Goal: Find contact information: Find contact information

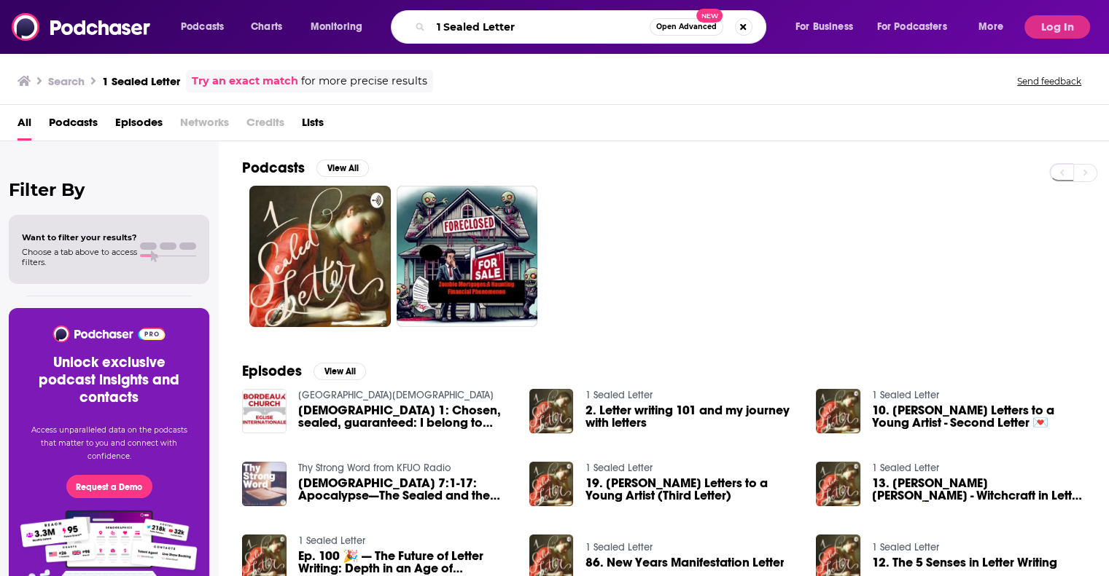
click at [513, 21] on input "1 Sealed Letter" at bounding box center [540, 26] width 219 height 23
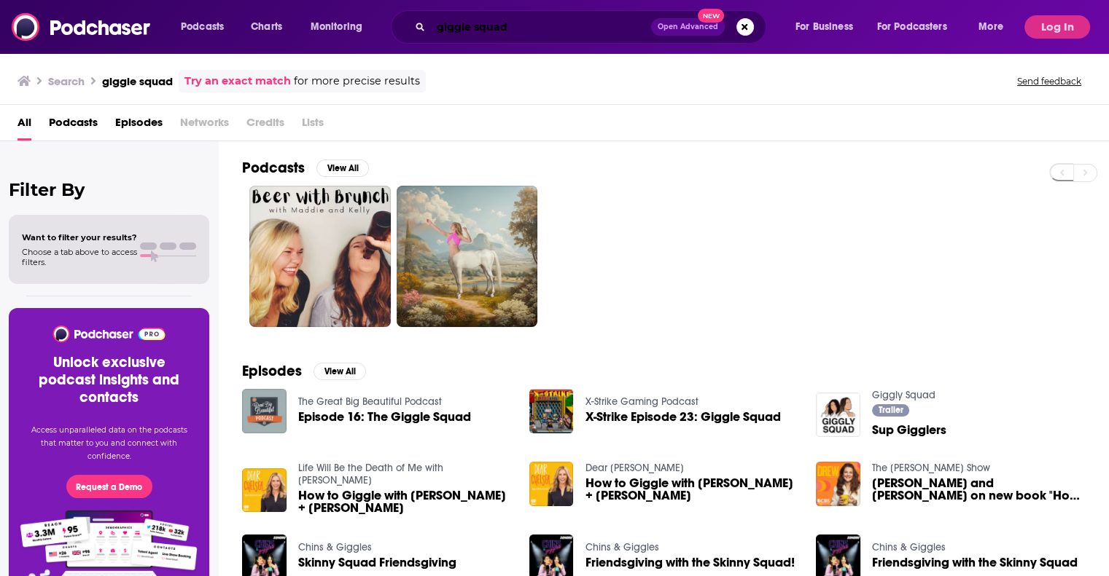
click at [467, 28] on input "giggle squad" at bounding box center [541, 26] width 220 height 23
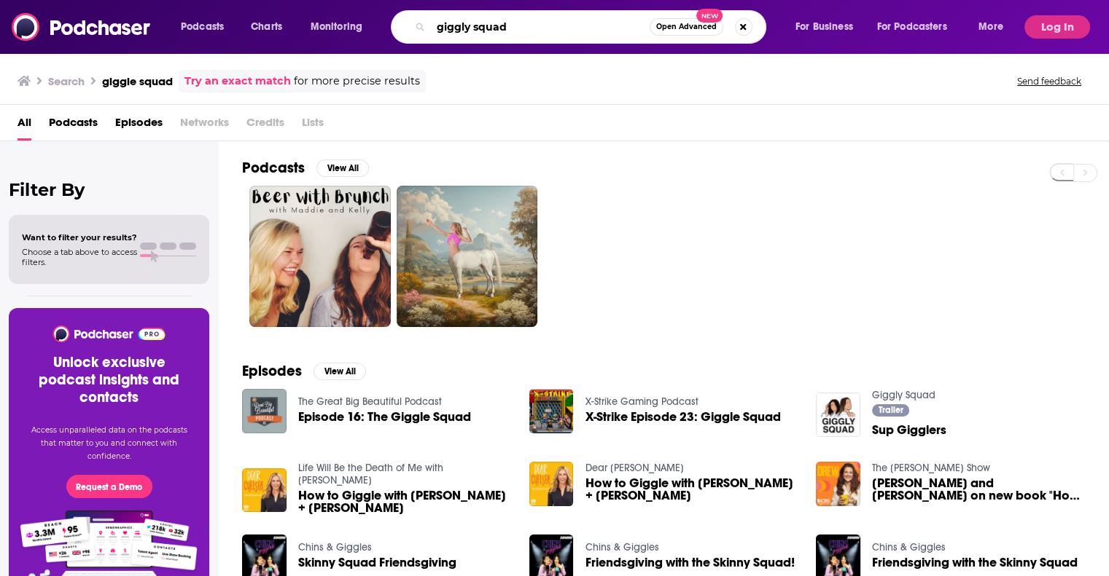
type input "giggly squad"
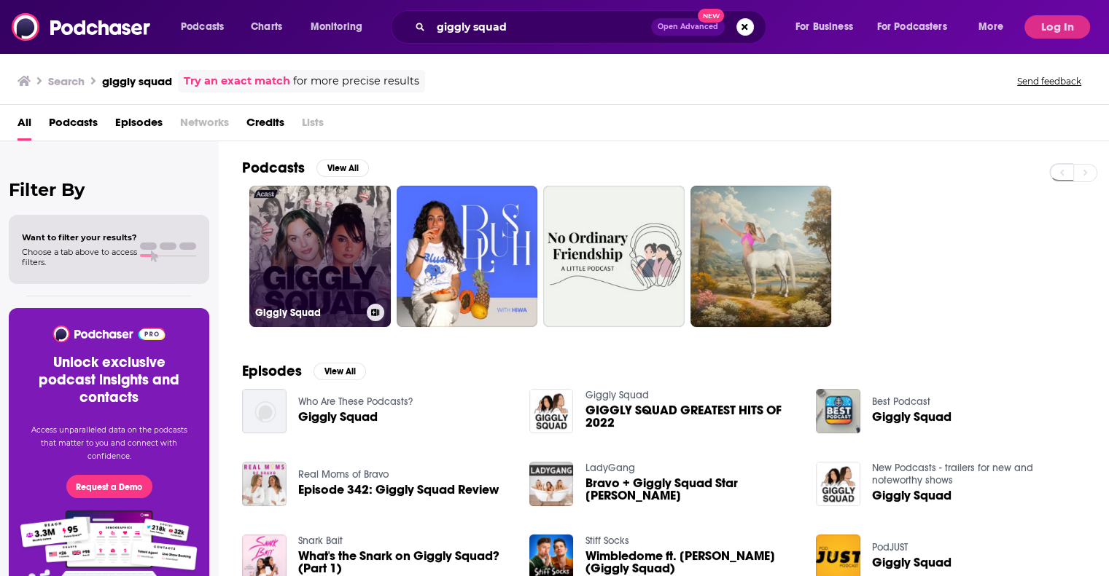
click at [327, 258] on link "Giggly Squad" at bounding box center [319, 256] width 141 height 141
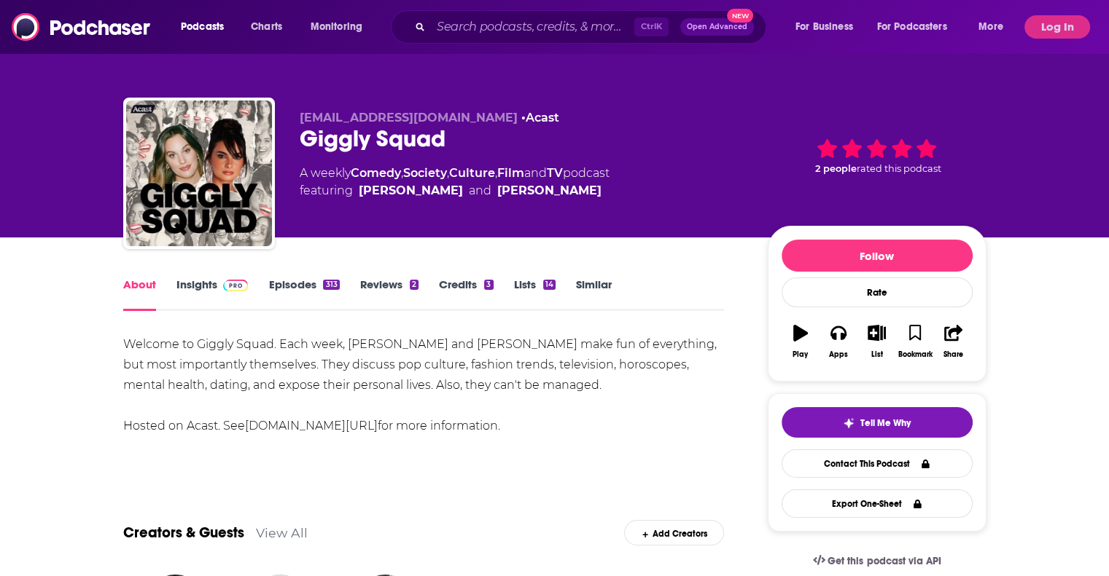
scroll to position [76, 0]
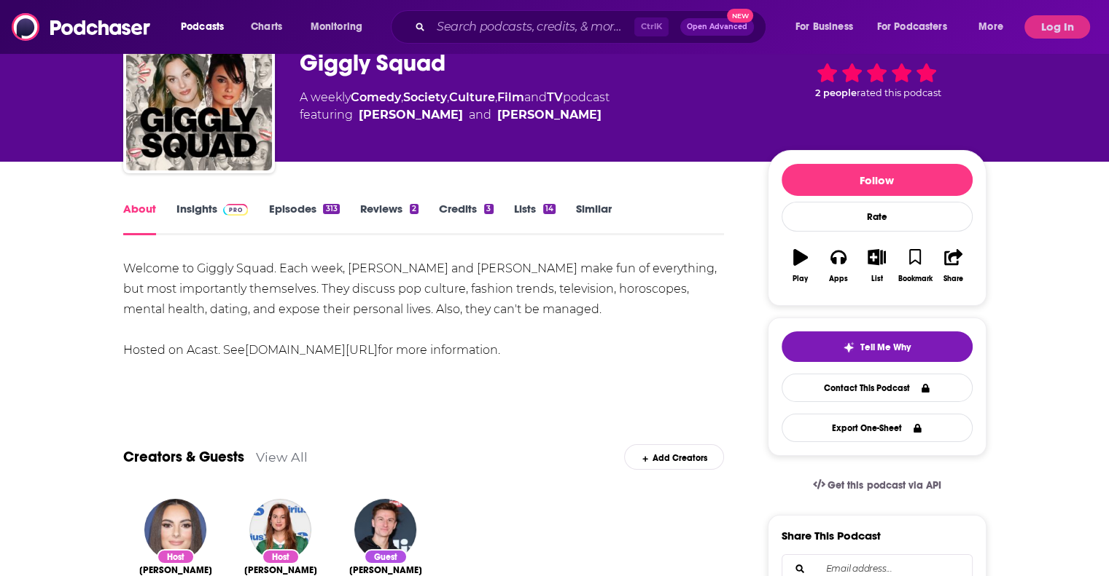
drag, startPoint x: 683, startPoint y: 253, endPoint x: 335, endPoint y: 273, distance: 348.2
click at [335, 273] on div "Welcome to Giggly Squad. Each week, [PERSON_NAME] and [PERSON_NAME] make fun of…" at bounding box center [423, 310] width 601 height 102
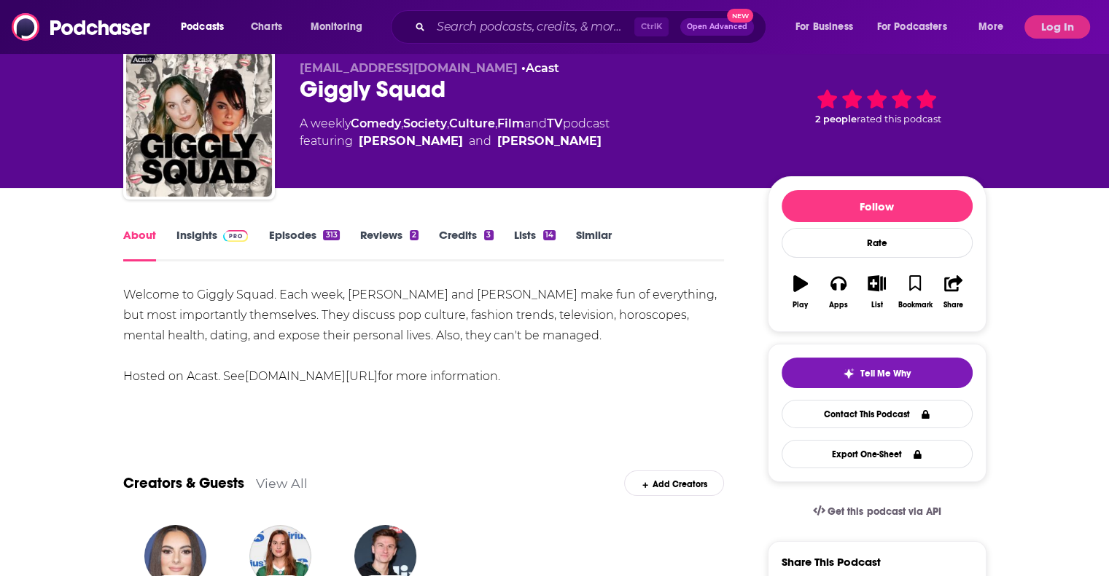
scroll to position [45, 0]
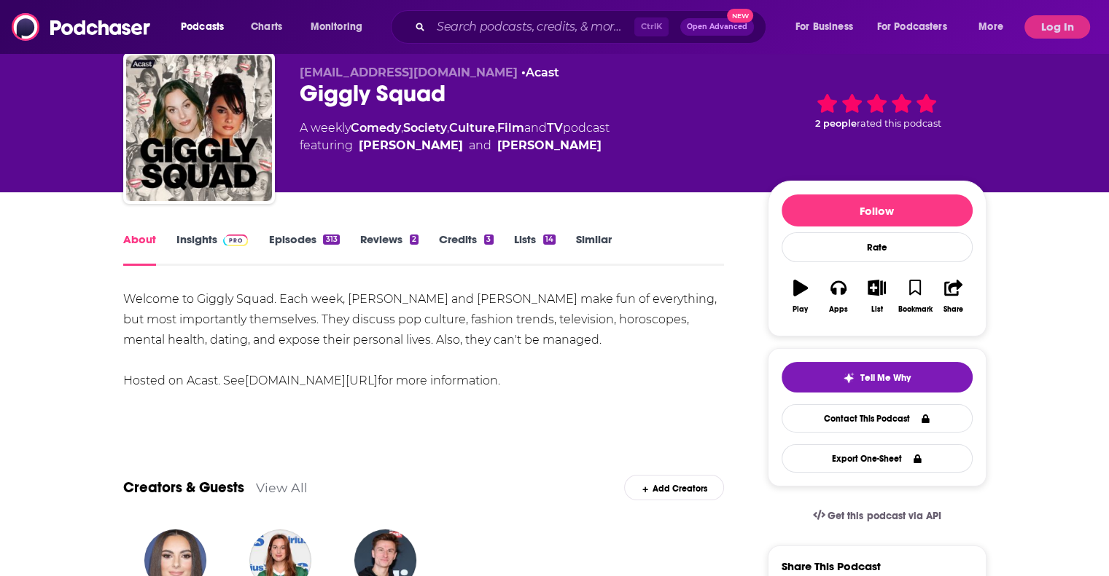
click at [211, 235] on link "Insights" at bounding box center [212, 249] width 72 height 34
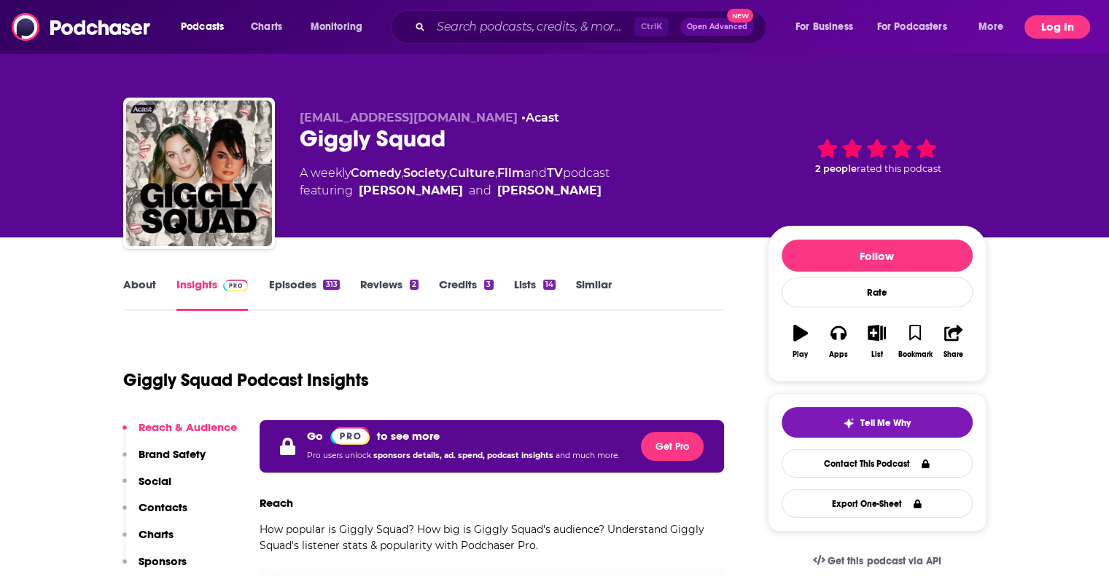
click at [1073, 26] on button "Log In" at bounding box center [1057, 26] width 66 height 23
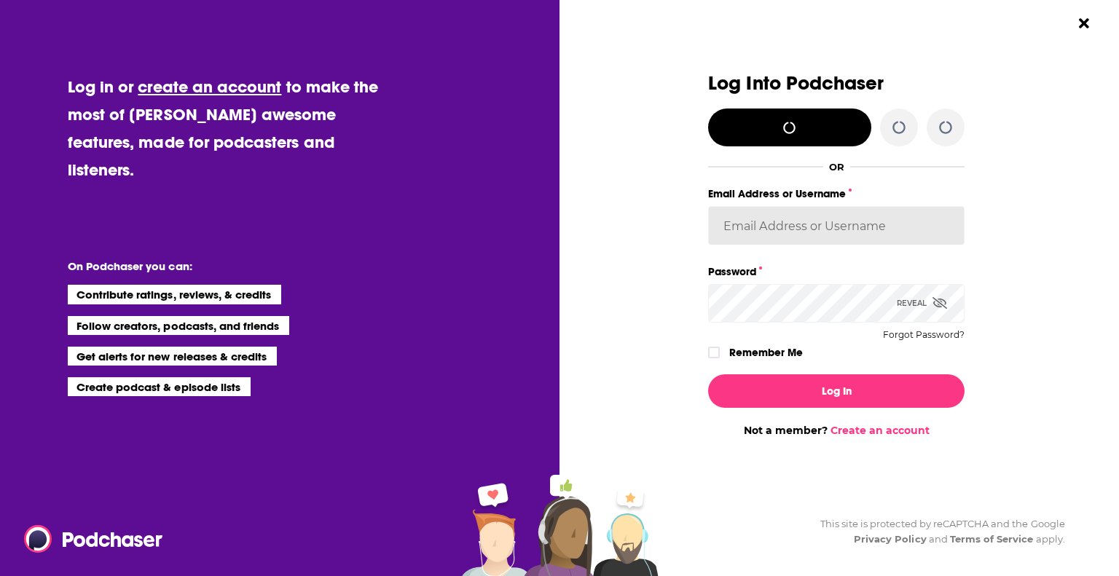
type input "[EMAIL_ADDRESS][DOMAIN_NAME]"
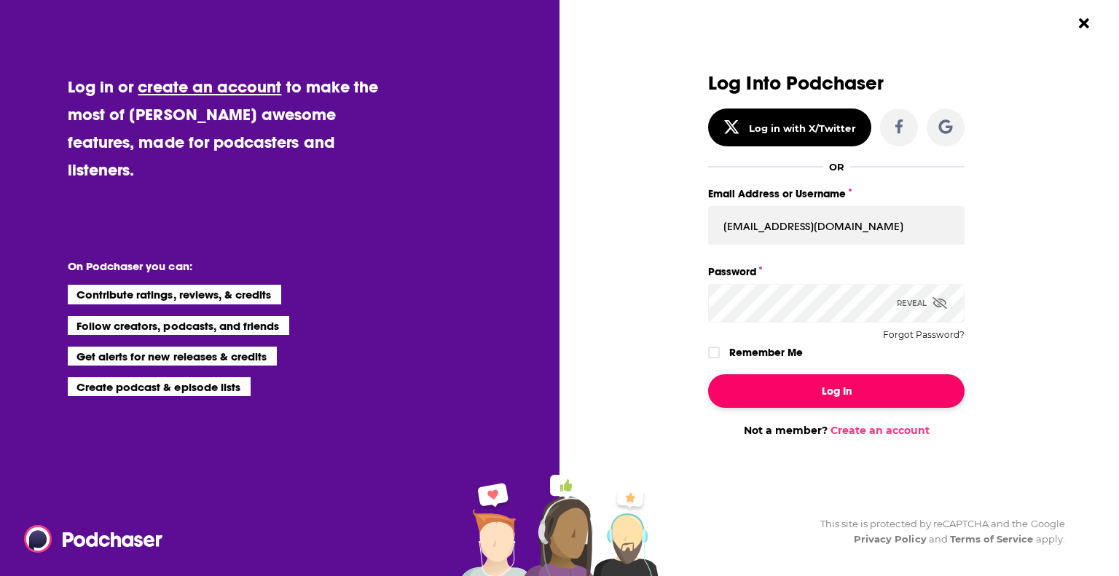
click at [834, 402] on button "Log In" at bounding box center [836, 392] width 257 height 34
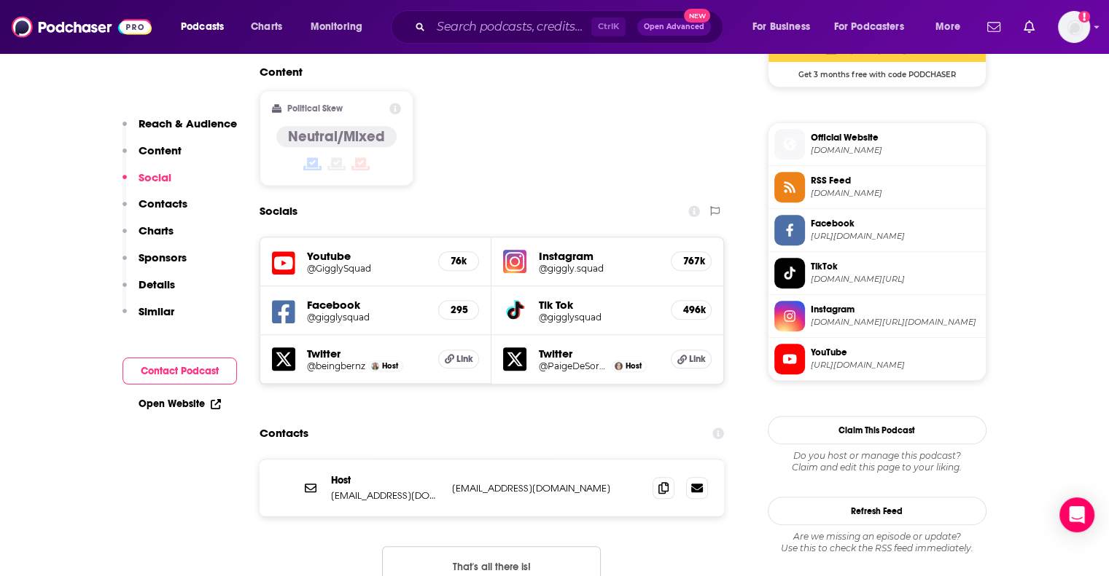
scroll to position [1249, 0]
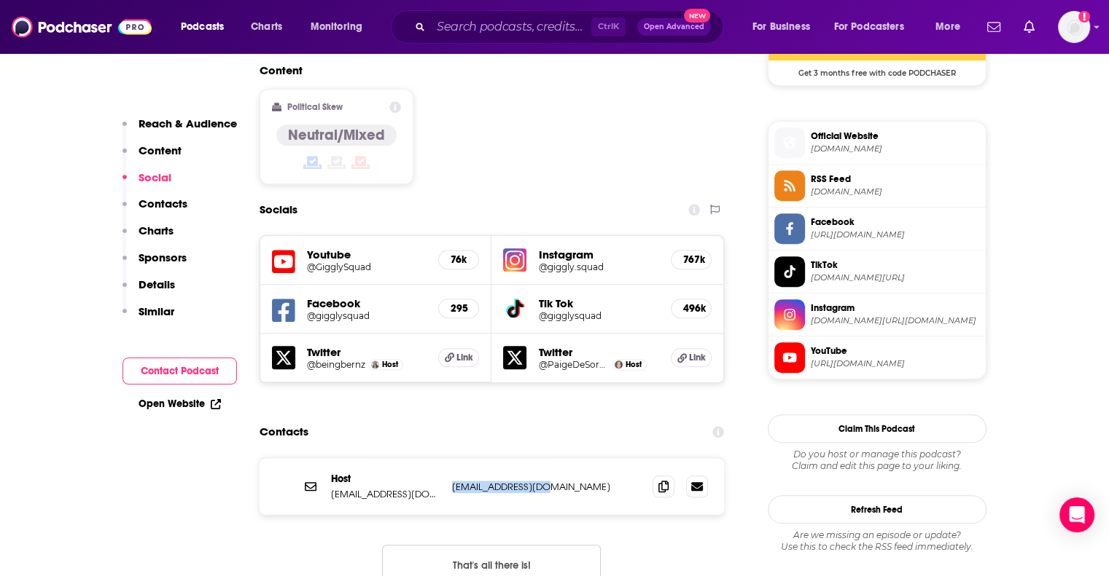
drag, startPoint x: 549, startPoint y: 384, endPoint x: 454, endPoint y: 391, distance: 95.0
click at [454, 481] on p "[EMAIL_ADDRESS][DOMAIN_NAME]" at bounding box center [546, 487] width 189 height 12
copy p "[EMAIL_ADDRESS][DOMAIN_NAME]"
click at [484, 22] on input "Search podcasts, credits, & more..." at bounding box center [511, 26] width 160 height 23
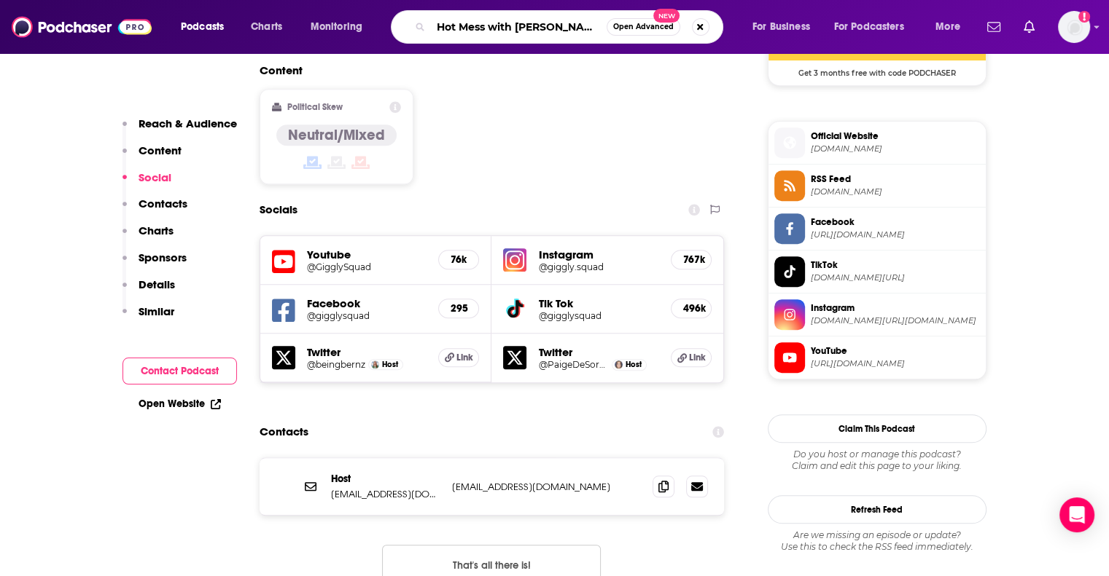
type input "Hot Mess with [PERSON_NAME]"
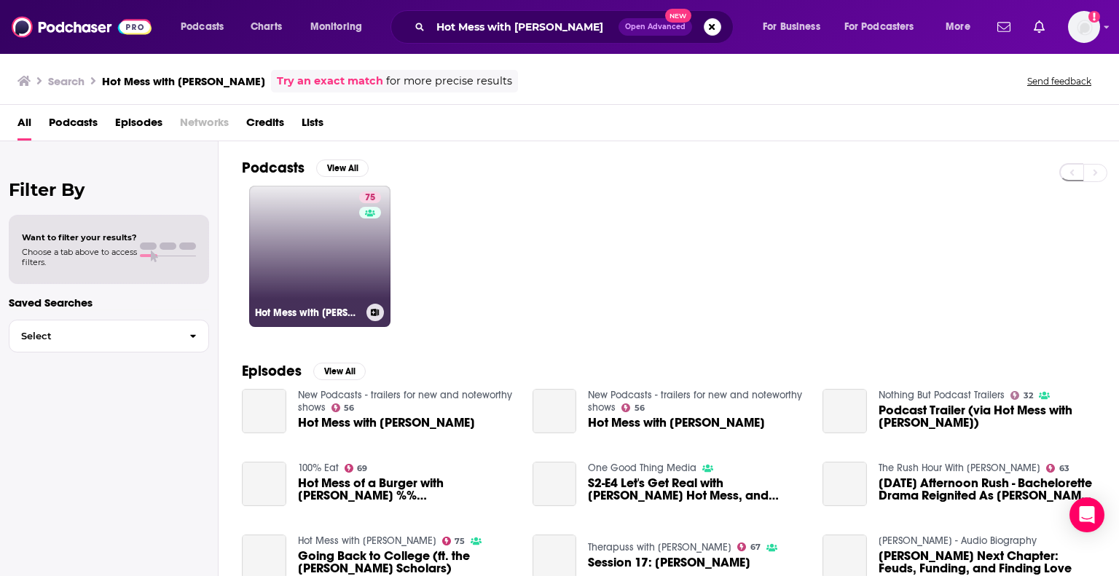
click at [349, 254] on link "75 Hot Mess with [PERSON_NAME]" at bounding box center [319, 256] width 141 height 141
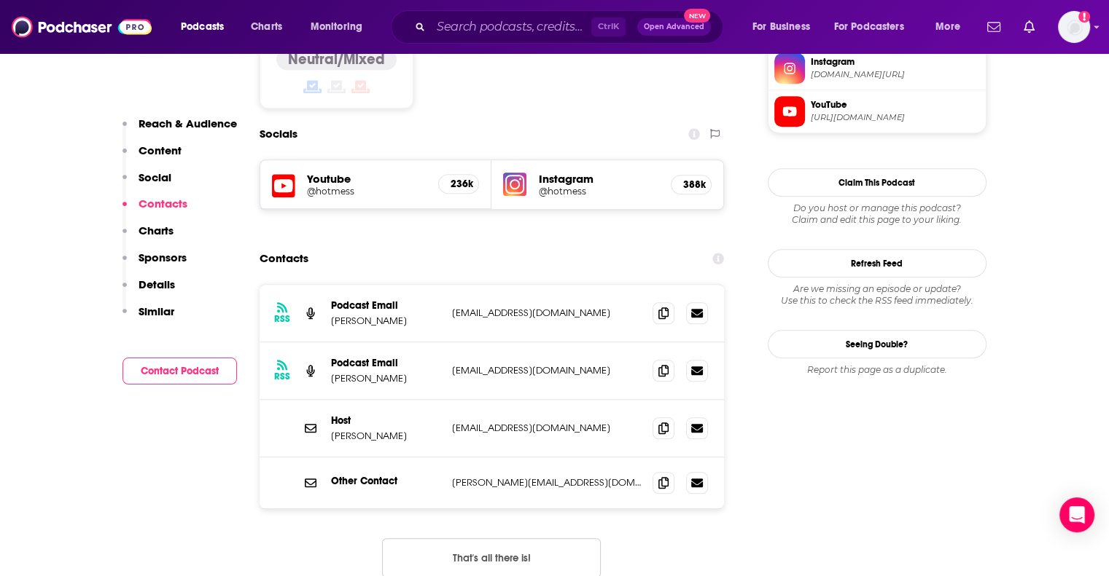
scroll to position [1233, 0]
click at [507, 364] on p "[EMAIL_ADDRESS][DOMAIN_NAME]" at bounding box center [546, 370] width 189 height 12
click at [511, 364] on p "[EMAIL_ADDRESS][DOMAIN_NAME]" at bounding box center [546, 370] width 189 height 12
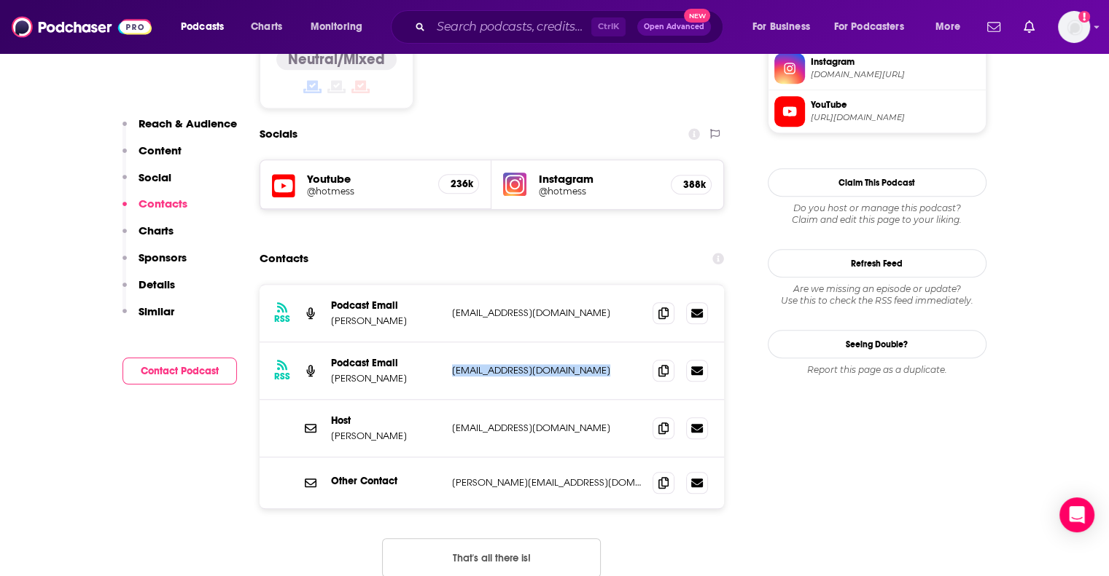
click at [511, 364] on p "[EMAIL_ADDRESS][DOMAIN_NAME]" at bounding box center [546, 370] width 189 height 12
